Goal: Use online tool/utility: Utilize a website feature to perform a specific function

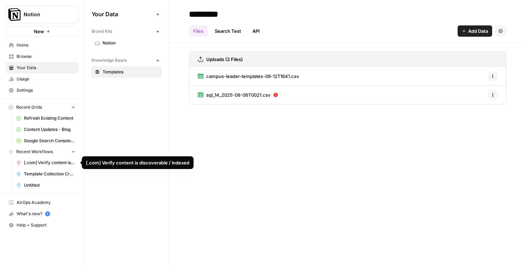
click at [32, 161] on span "[.com] Verify content is discoverable / indexed" at bounding box center [49, 162] width 51 height 6
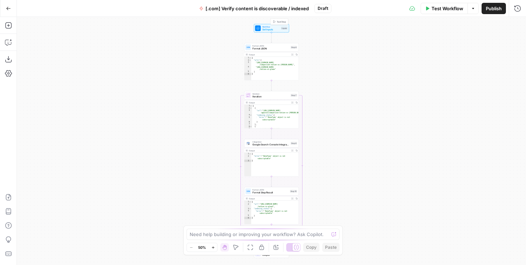
click at [269, 29] on span "Set Inputs" at bounding box center [271, 30] width 18 height 4
click at [401, 55] on div at bounding box center [459, 56] width 122 height 13
type textarea "**********"
click at [265, 67] on div "{ "urls" : [ "[URL][DOMAIN_NAME] /comparison-notion-vs-[PERSON_NAME]" , "[URL][…" at bounding box center [275, 71] width 48 height 29
click at [273, 30] on span "Set Inputs" at bounding box center [271, 30] width 18 height 4
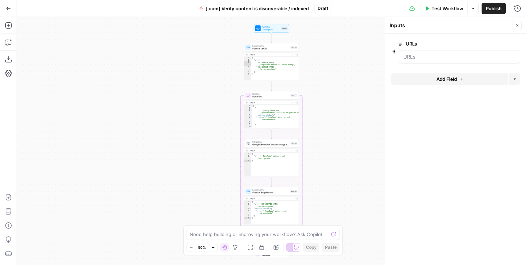
click at [442, 8] on span "Test Workflow" at bounding box center [447, 8] width 32 height 7
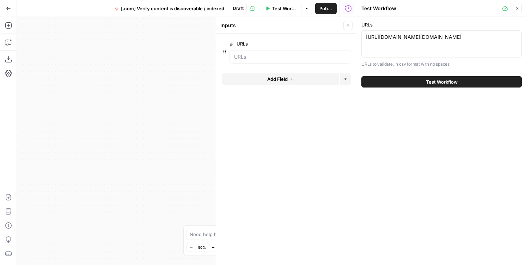
click at [397, 80] on button "Test Workflow" at bounding box center [441, 81] width 160 height 11
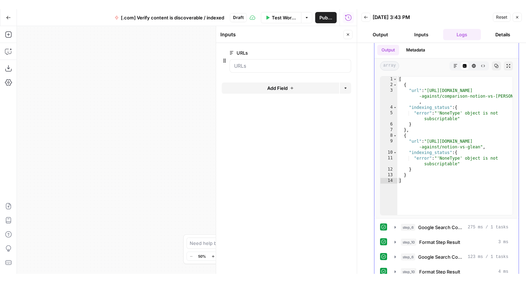
scroll to position [42, 0]
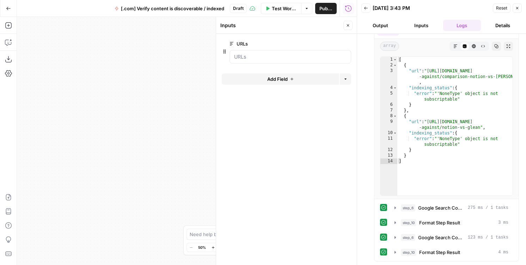
click at [346, 27] on icon "button" at bounding box center [348, 25] width 4 height 4
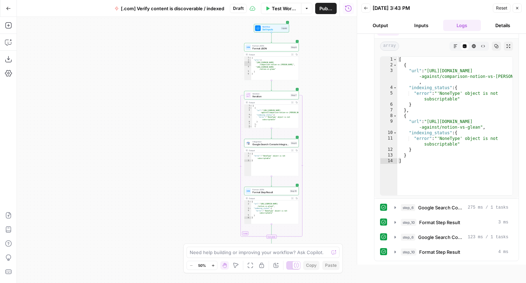
scroll to position [24, 0]
